Goal: Task Accomplishment & Management: Manage account settings

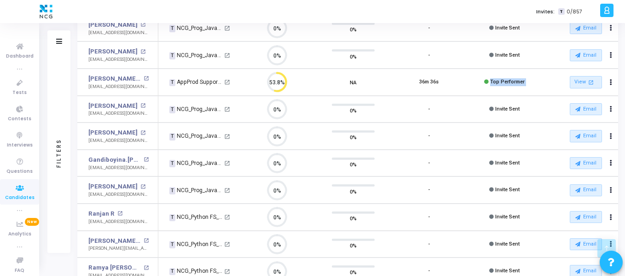
scroll to position [287, 0]
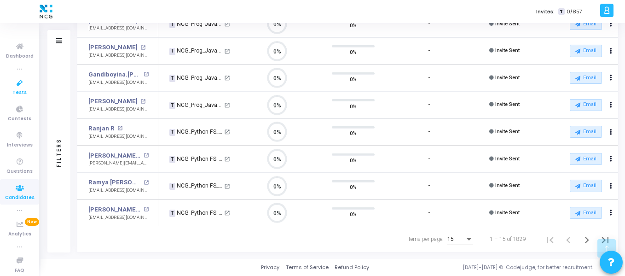
click at [19, 86] on icon at bounding box center [19, 83] width 19 height 12
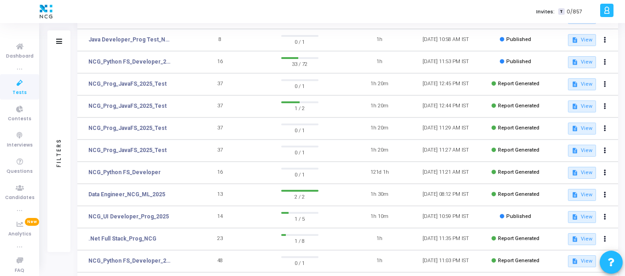
scroll to position [103, 0]
click at [605, 129] on icon at bounding box center [605, 128] width 2 height 5
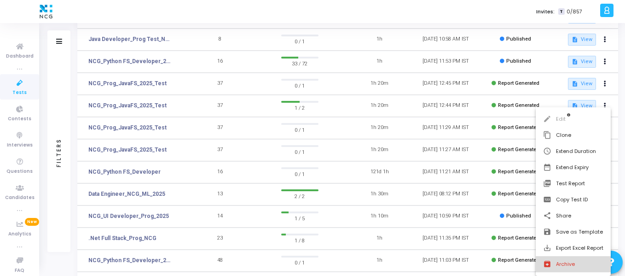
click at [570, 261] on button "archive Archive" at bounding box center [573, 264] width 75 height 16
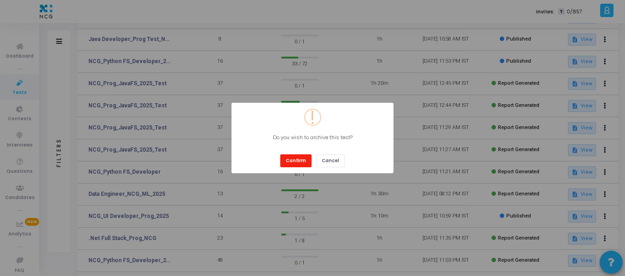
click at [300, 161] on button "Confirm" at bounding box center [295, 160] width 31 height 12
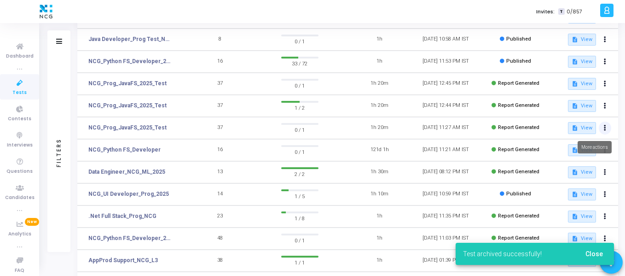
click at [607, 126] on button at bounding box center [605, 128] width 13 height 13
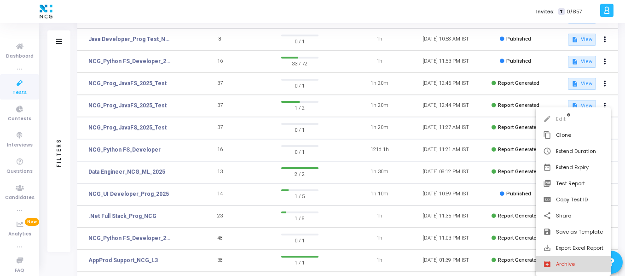
click at [561, 261] on button "archive Archive" at bounding box center [573, 264] width 75 height 16
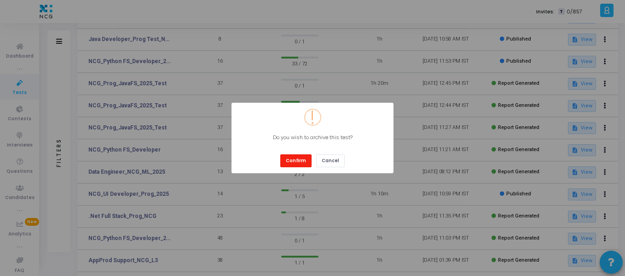
click at [299, 166] on button "Confirm" at bounding box center [295, 160] width 31 height 12
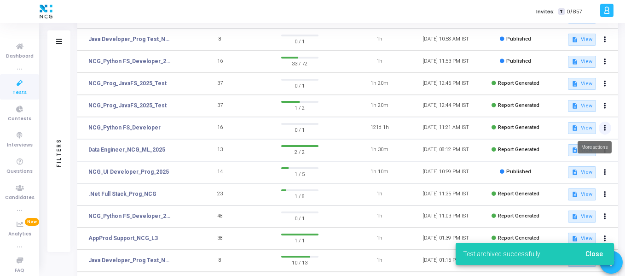
click at [605, 126] on icon at bounding box center [605, 128] width 2 height 5
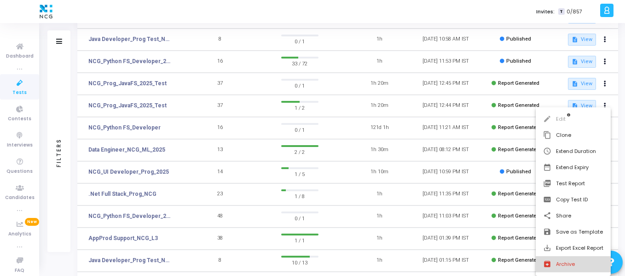
click at [565, 267] on button "archive Archive" at bounding box center [573, 264] width 75 height 16
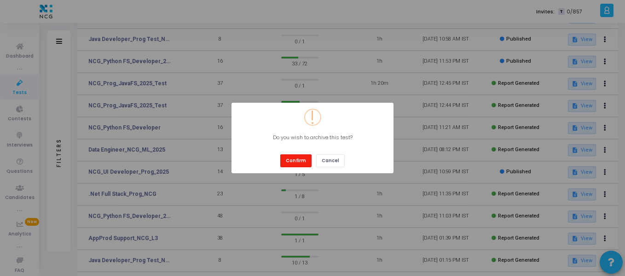
click at [295, 155] on button "Confirm" at bounding box center [295, 160] width 31 height 12
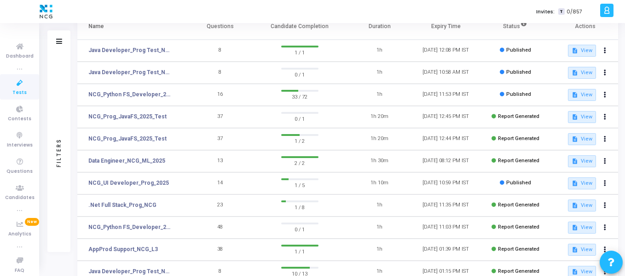
scroll to position [69, 0]
click at [610, 116] on button at bounding box center [605, 117] width 13 height 13
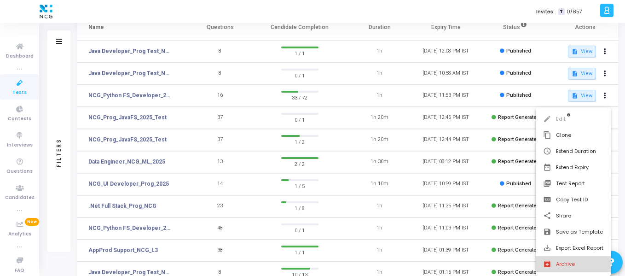
click at [564, 269] on button "archive Archive" at bounding box center [573, 264] width 75 height 16
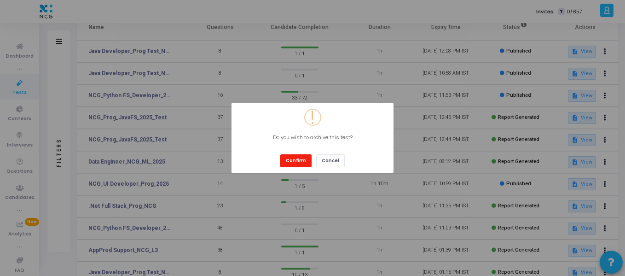
click at [294, 163] on button "Confirm" at bounding box center [295, 160] width 31 height 12
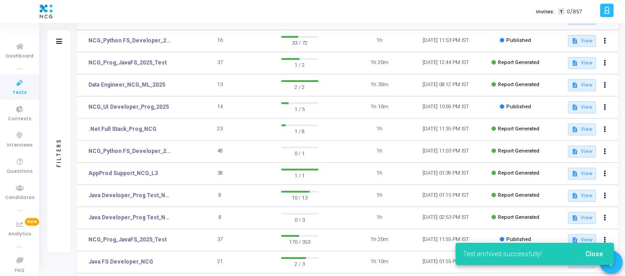
scroll to position [125, 0]
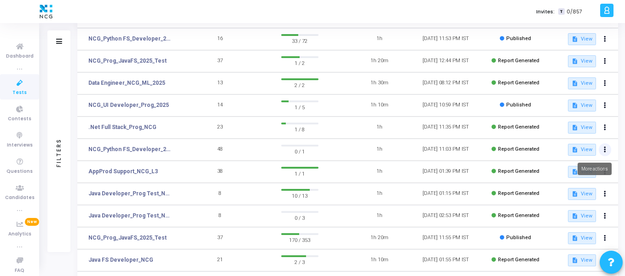
click at [605, 149] on icon at bounding box center [605, 149] width 2 height 5
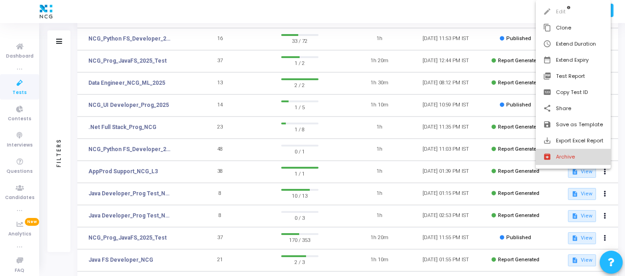
click at [568, 157] on button "archive Archive" at bounding box center [573, 157] width 75 height 16
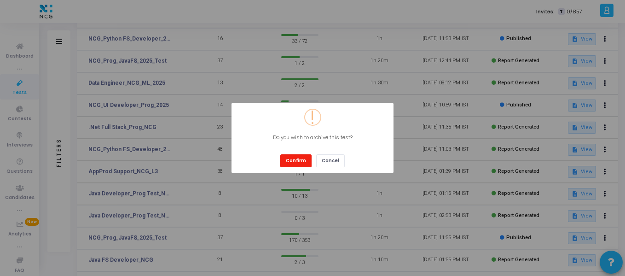
click at [306, 158] on button "Confirm" at bounding box center [295, 160] width 31 height 12
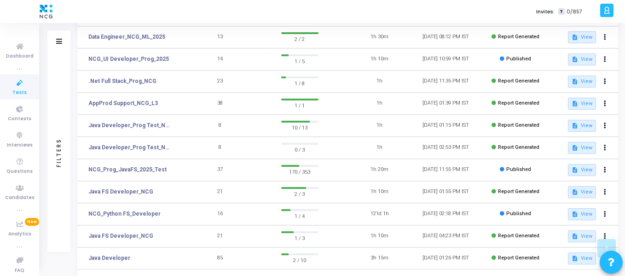
scroll to position [172, 0]
click at [605, 147] on icon at bounding box center [605, 147] width 2 height 5
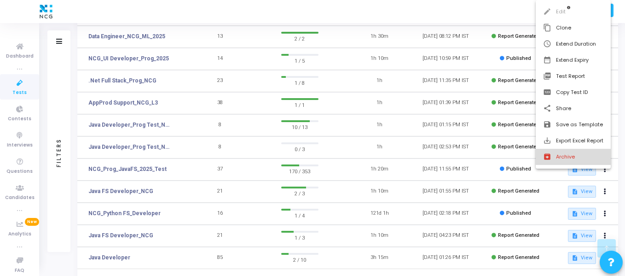
click at [566, 153] on button "archive Archive" at bounding box center [573, 157] width 75 height 16
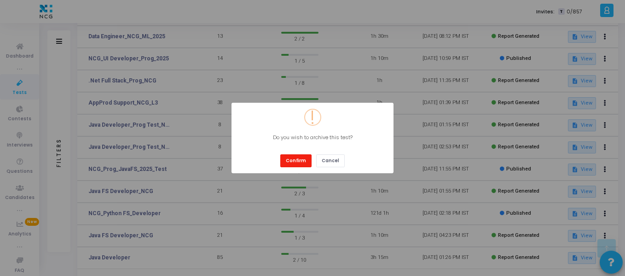
click at [288, 158] on button "Confirm" at bounding box center [295, 160] width 31 height 12
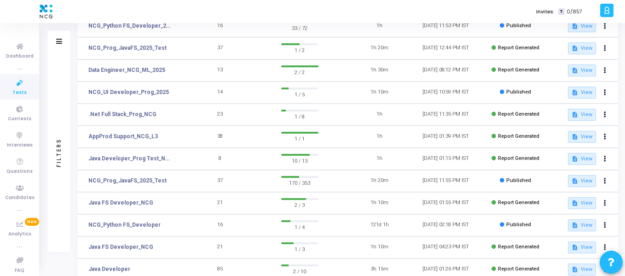
scroll to position [138, 0]
click at [140, 136] on link "AppProd Support_NCG_L3" at bounding box center [123, 137] width 70 height 8
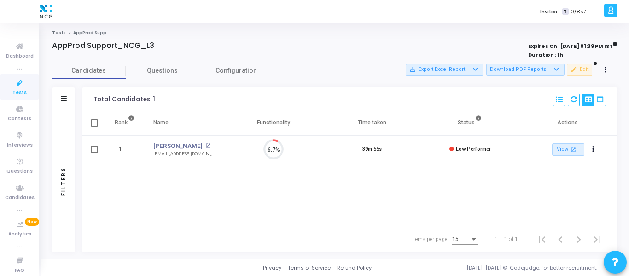
scroll to position [19, 23]
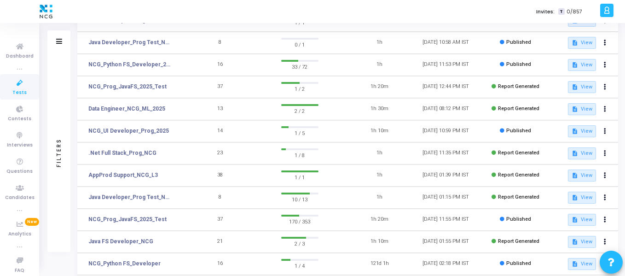
scroll to position [102, 0]
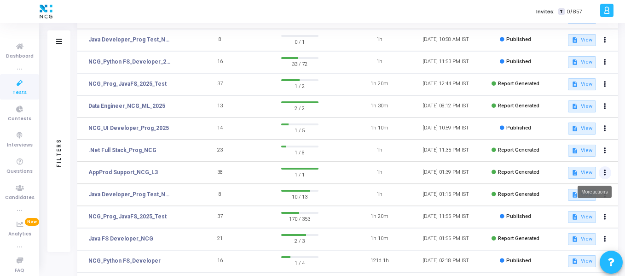
click at [605, 171] on icon at bounding box center [605, 172] width 2 height 5
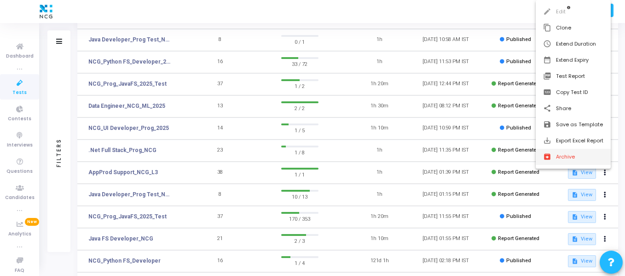
click at [565, 152] on button "archive Archive" at bounding box center [573, 157] width 75 height 16
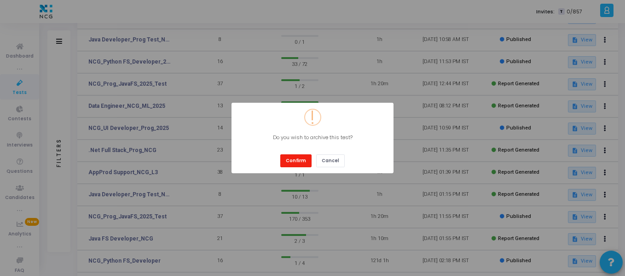
click at [303, 157] on button "Confirm" at bounding box center [295, 160] width 31 height 12
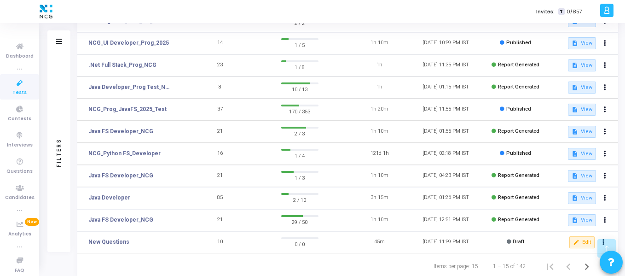
scroll to position [214, 0]
